Goal: Use online tool/utility: Utilize a website feature to perform a specific function

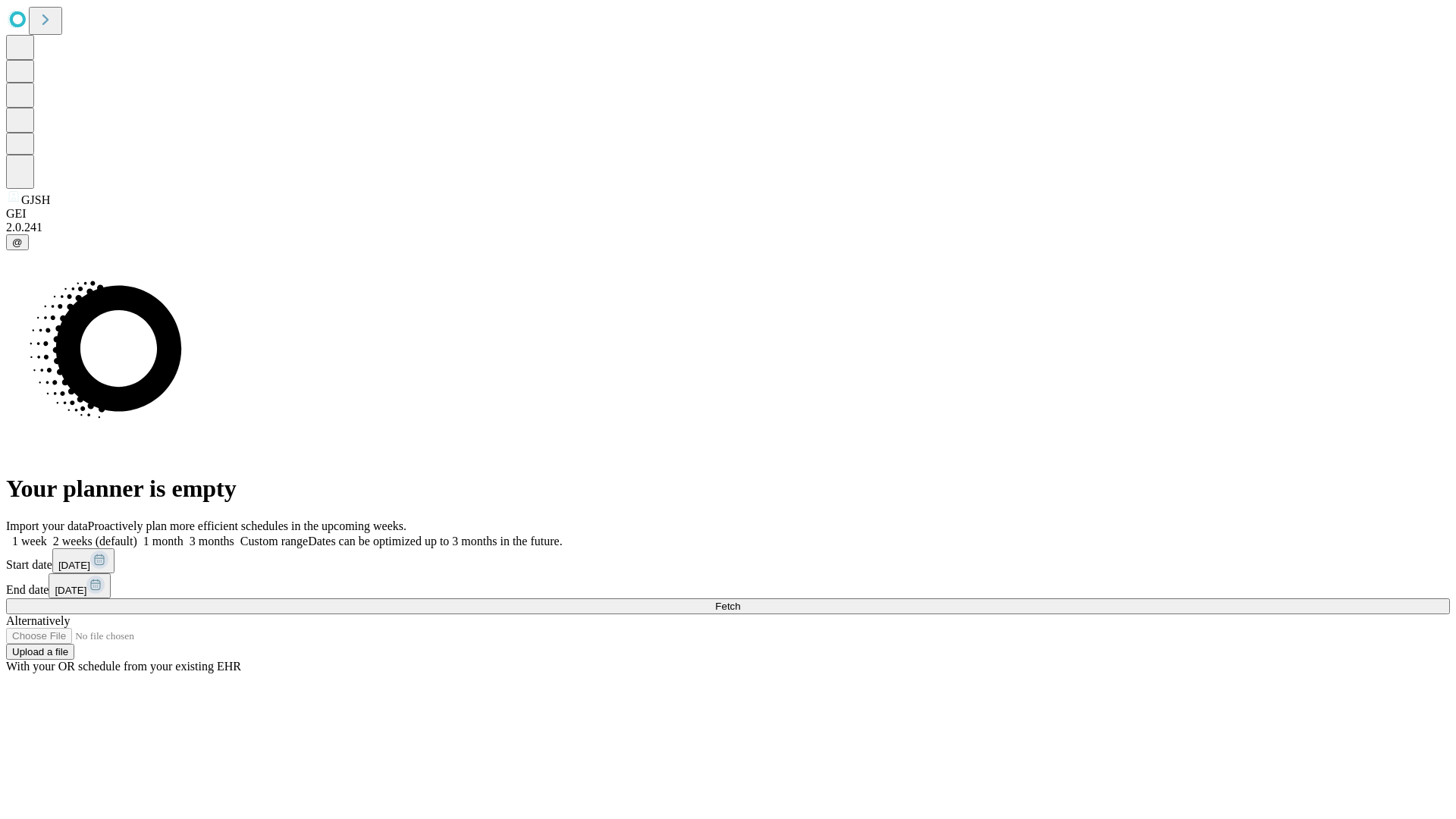
click at [740, 601] on span "Fetch" at bounding box center [727, 606] width 25 height 12
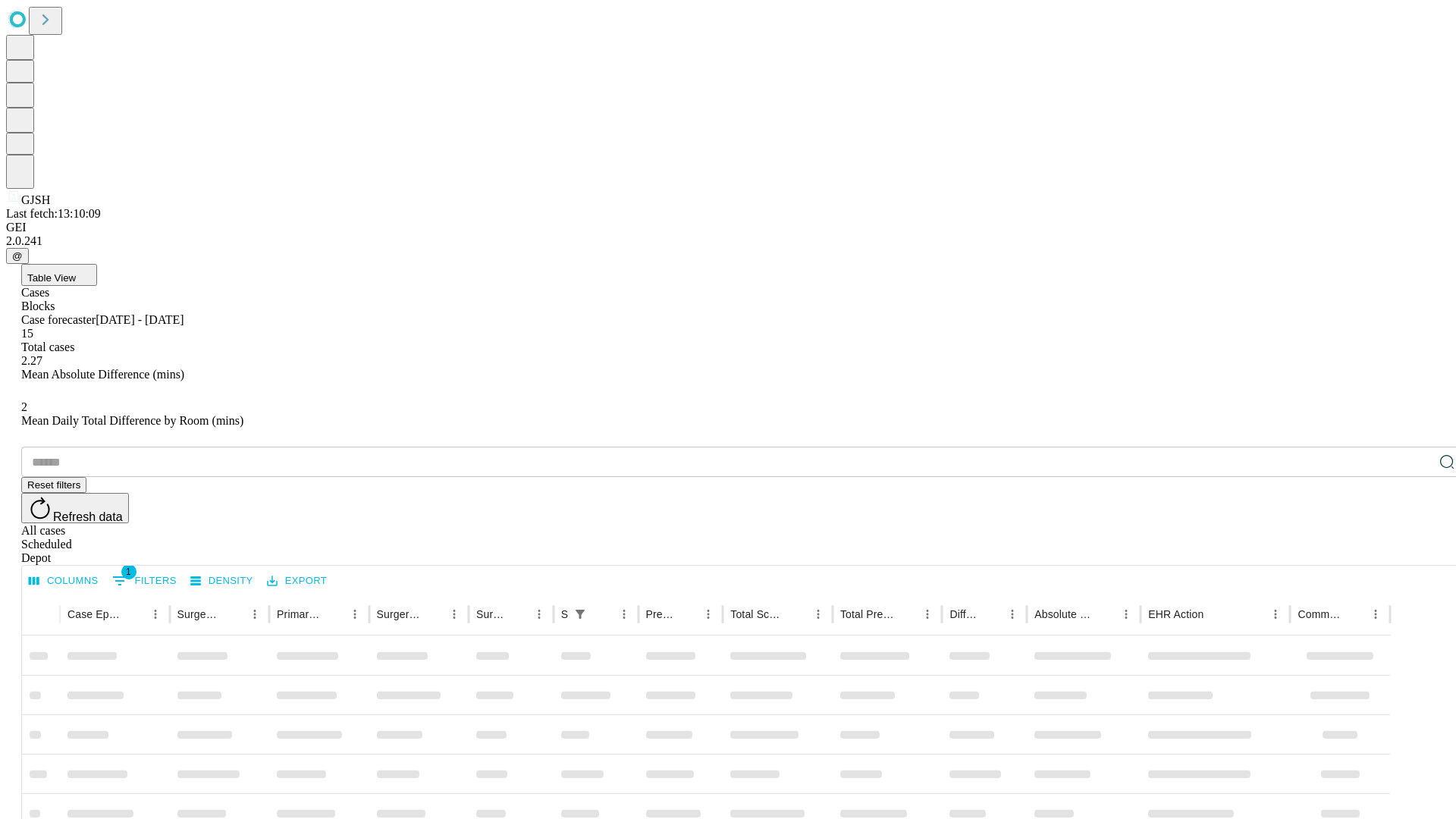
click at [76, 272] on span "Table View" at bounding box center [51, 278] width 49 height 12
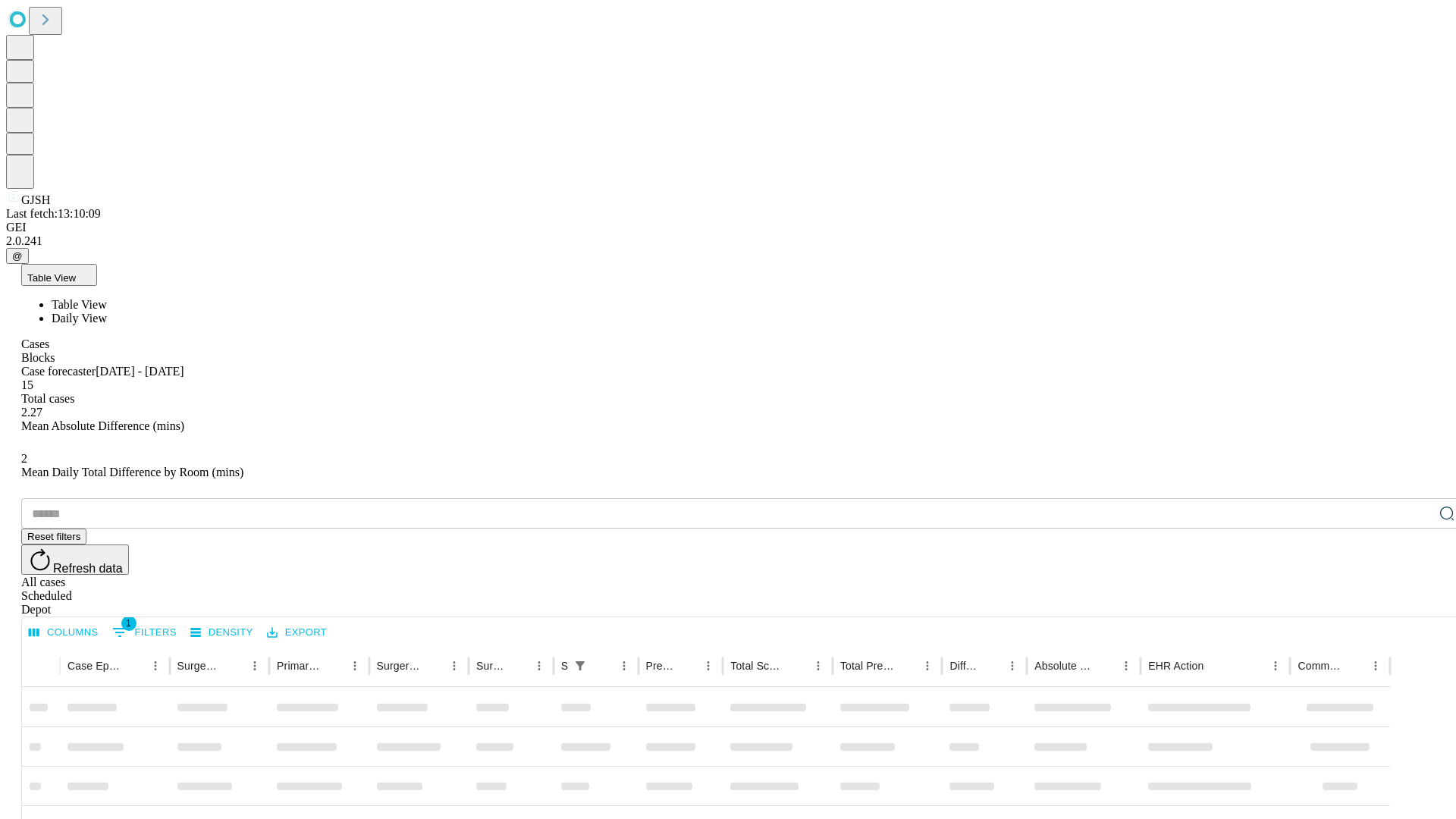
click at [107, 312] on span "Daily View" at bounding box center [79, 318] width 55 height 13
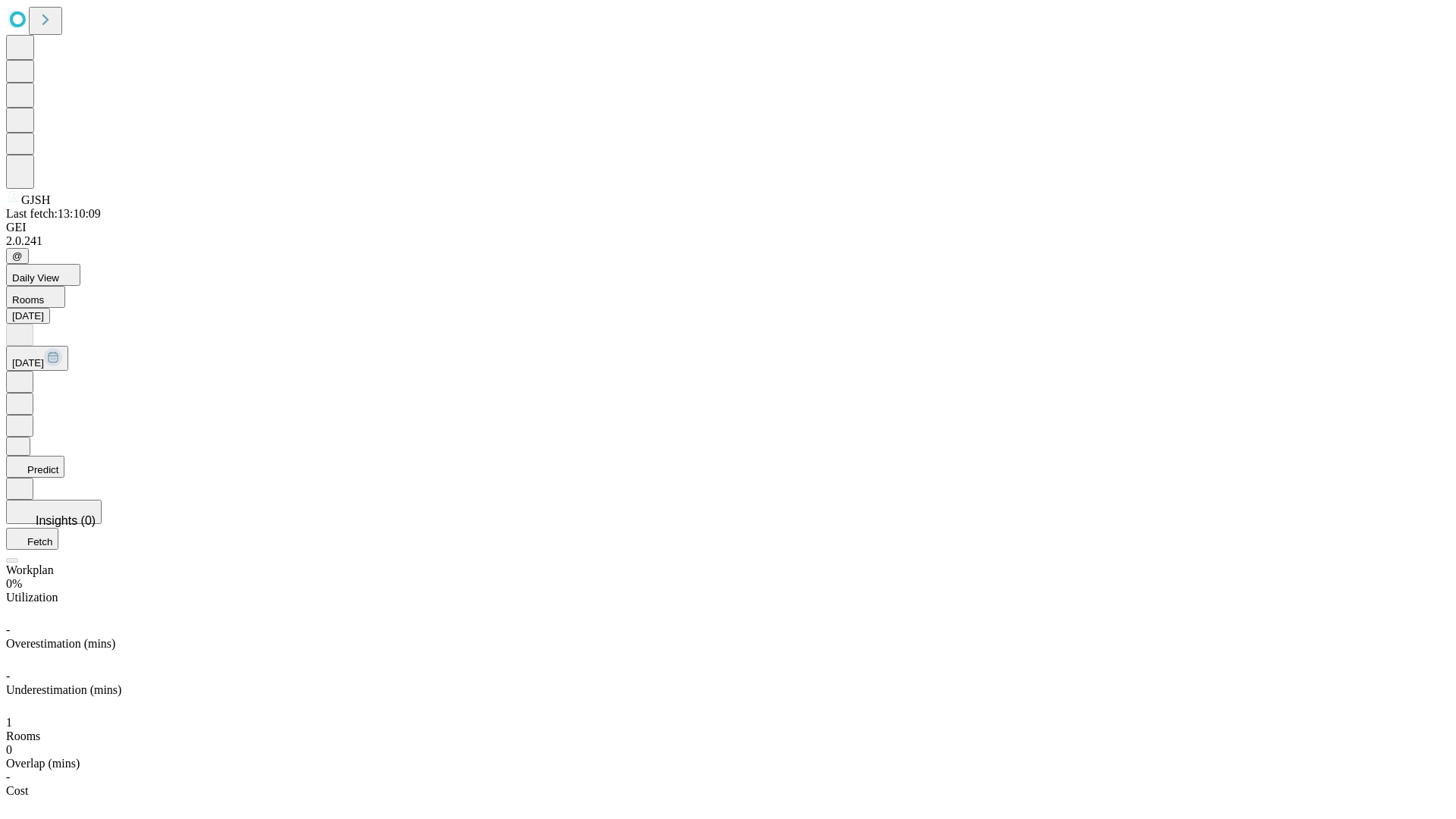
click at [64, 456] on button "Predict" at bounding box center [35, 467] width 58 height 22
